Goal: Information Seeking & Learning: Learn about a topic

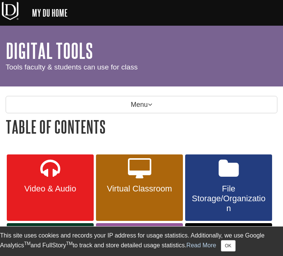
click at [112, 94] on div "Menu Table of Contents Table of Contents Video & Audio Kaltura Loom Airtime Aud…" at bounding box center [141, 220] width 283 height 268
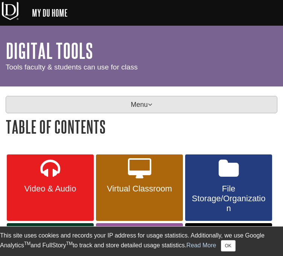
click at [113, 101] on p "Menu" at bounding box center [142, 104] width 272 height 17
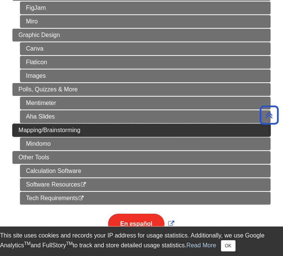
scroll to position [357, 0]
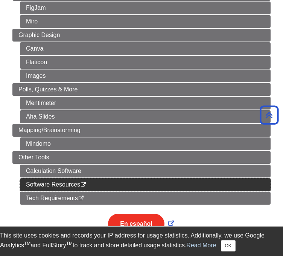
click at [84, 182] on icon "This link opens in a new window" at bounding box center [83, 184] width 6 height 5
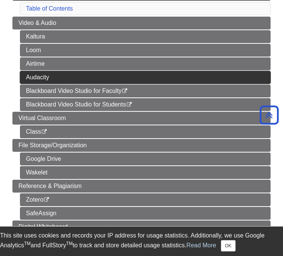
scroll to position [121, 0]
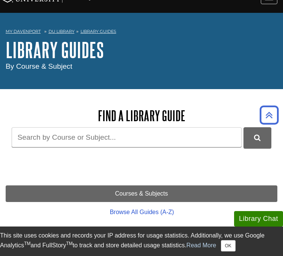
scroll to position [12, 0]
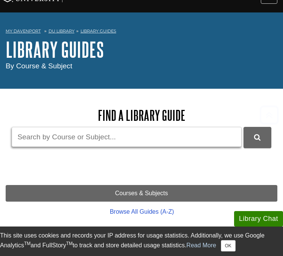
click at [109, 129] on input "Guide Search Terms" at bounding box center [127, 137] width 230 height 20
type input "mintel"
click at [244, 127] on button "DU Library Guides Search" at bounding box center [258, 137] width 28 height 21
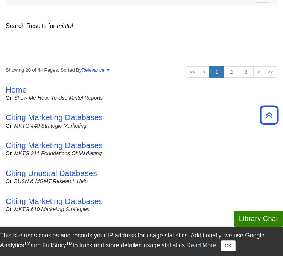
scroll to position [121, 0]
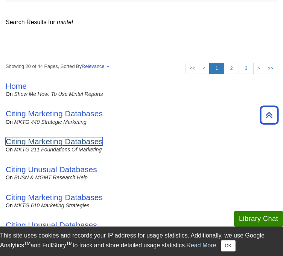
click at [53, 137] on link "Citing Marketing Databases" at bounding box center [54, 141] width 97 height 9
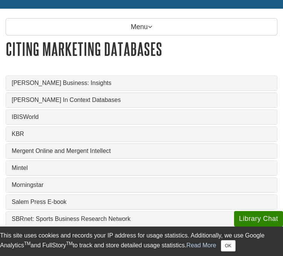
scroll to position [83, 0]
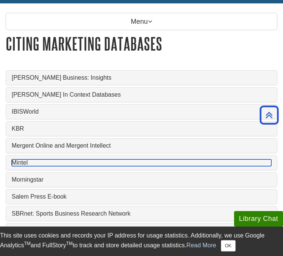
click at [20, 159] on link "Mintel" at bounding box center [142, 162] width 260 height 7
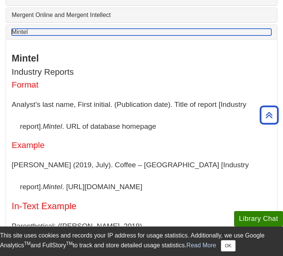
scroll to position [188, 0]
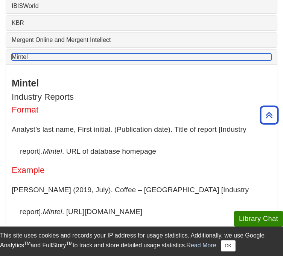
click at [17, 54] on link "Mintel" at bounding box center [142, 57] width 260 height 7
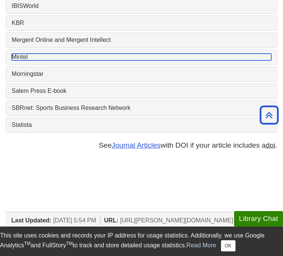
click at [17, 54] on link "Mintel" at bounding box center [142, 57] width 260 height 7
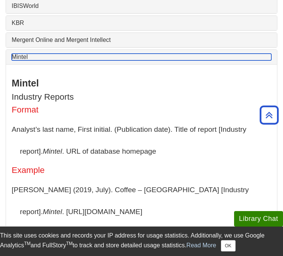
click at [17, 54] on link "Mintel" at bounding box center [142, 57] width 260 height 7
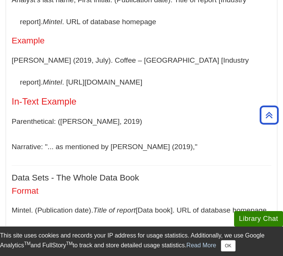
scroll to position [317, 0]
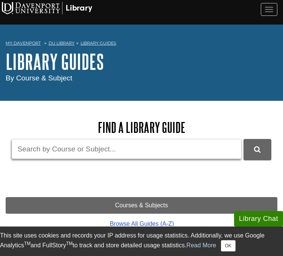
click at [78, 145] on input "Guide Search Terms" at bounding box center [127, 149] width 230 height 20
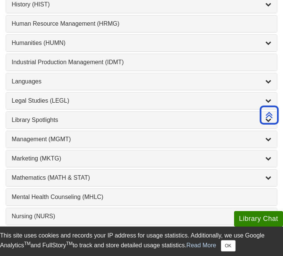
scroll to position [590, 0]
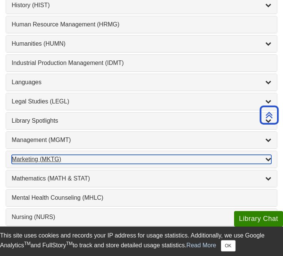
click at [110, 155] on div "Marketing (MKTG) , 4 guides" at bounding box center [142, 159] width 260 height 9
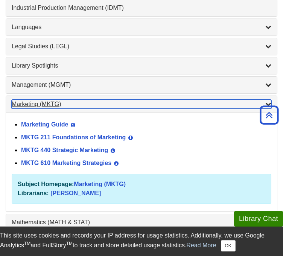
scroll to position [654, 0]
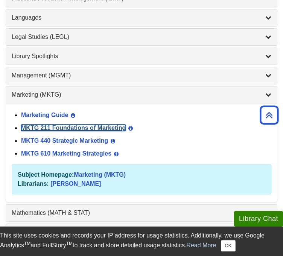
click at [89, 124] on link "MKTG 211 Foundations of Marketing" at bounding box center [73, 127] width 105 height 6
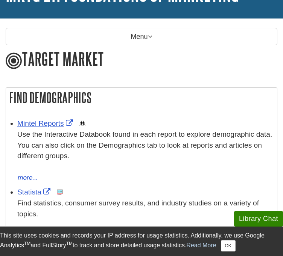
scroll to position [69, 0]
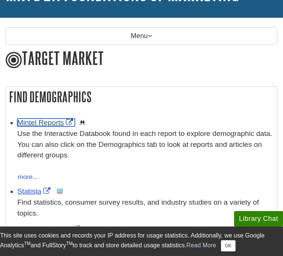
click at [52, 121] on link "Mintel Reports" at bounding box center [46, 122] width 58 height 8
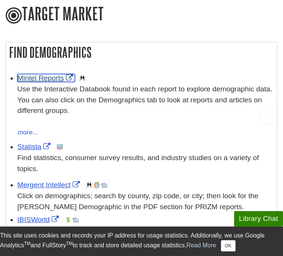
scroll to position [112, 0]
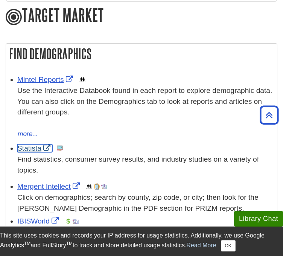
click at [24, 145] on link "Statista" at bounding box center [34, 148] width 35 height 8
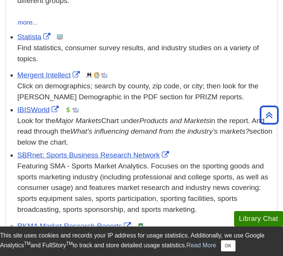
scroll to position [218, 0]
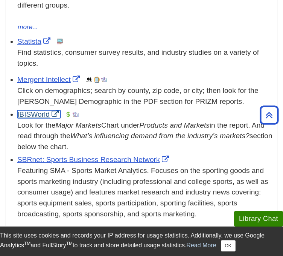
click at [24, 110] on link "IBISWorld" at bounding box center [38, 114] width 43 height 8
